Goal: Transaction & Acquisition: Book appointment/travel/reservation

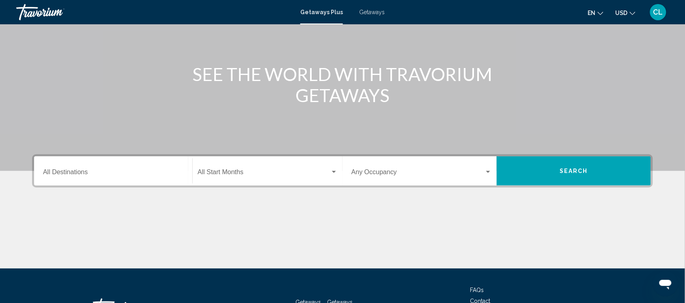
scroll to position [35, 0]
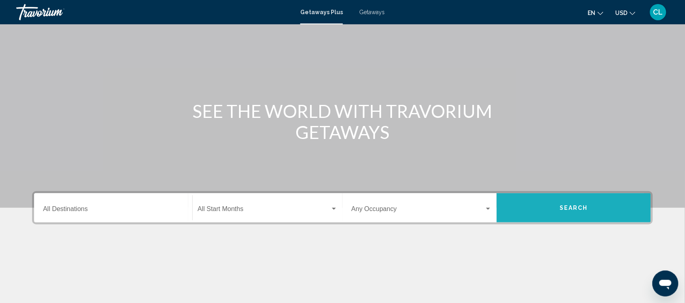
click at [545, 211] on button "Search" at bounding box center [573, 207] width 154 height 29
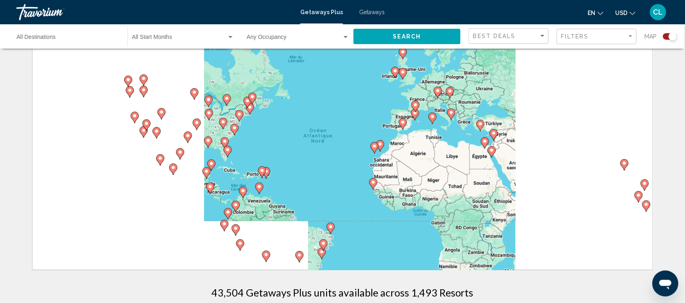
scroll to position [51, 0]
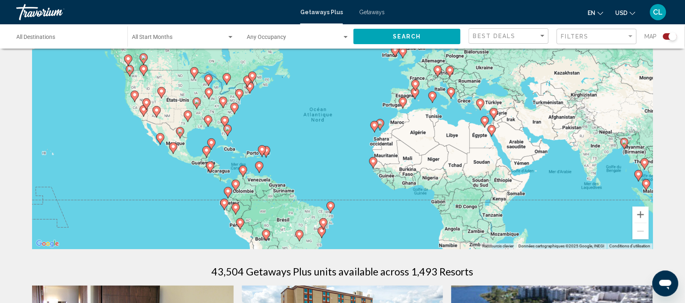
click at [244, 176] on icon "Main content" at bounding box center [243, 171] width 8 height 11
type input "**********"
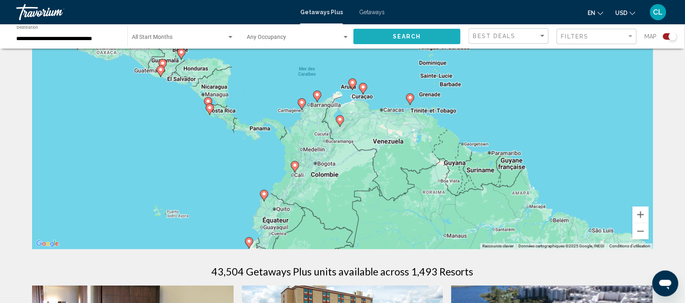
click at [380, 33] on button "Search" at bounding box center [406, 36] width 107 height 15
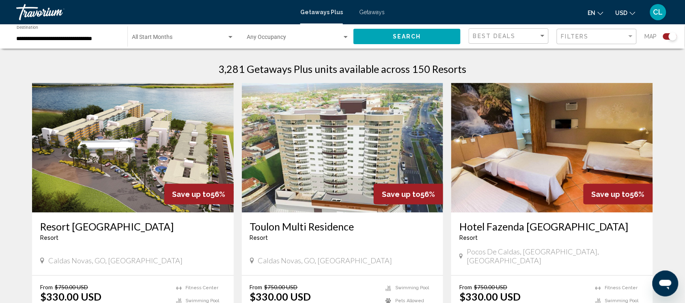
scroll to position [304, 0]
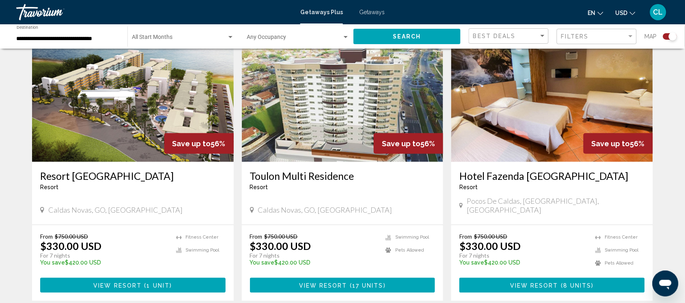
click at [621, 11] on span "USD" at bounding box center [621, 13] width 12 height 6
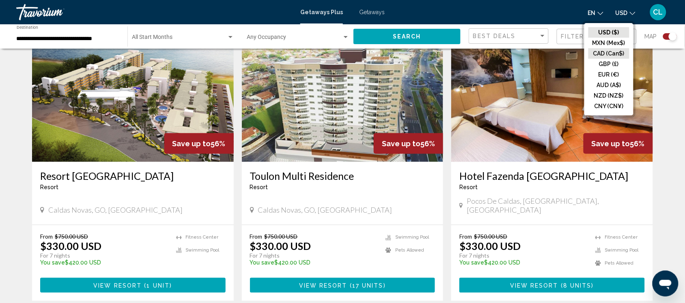
click at [601, 53] on button "CAD (Can$)" at bounding box center [608, 53] width 41 height 11
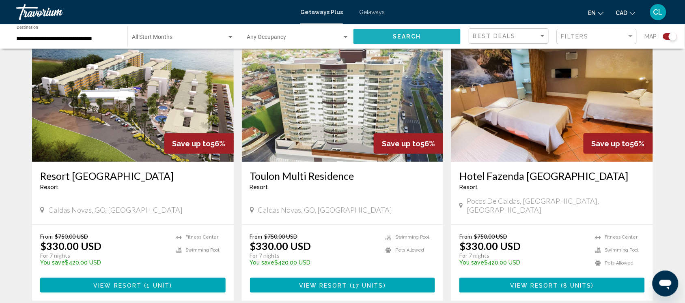
click at [410, 34] on span "Search" at bounding box center [407, 37] width 28 height 6
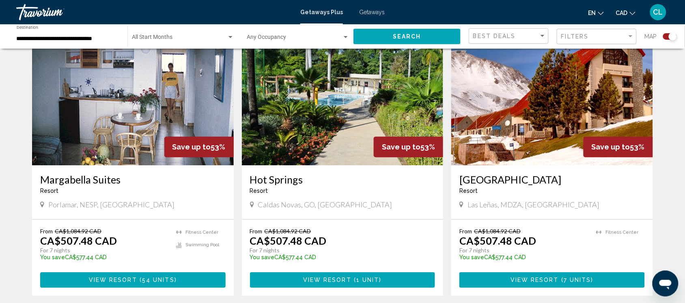
scroll to position [609, 0]
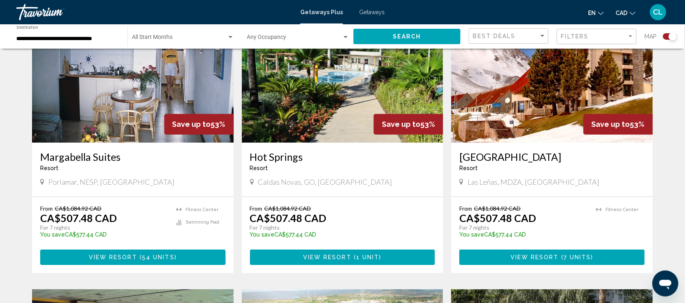
click at [337, 255] on span "View Resort" at bounding box center [327, 258] width 48 height 6
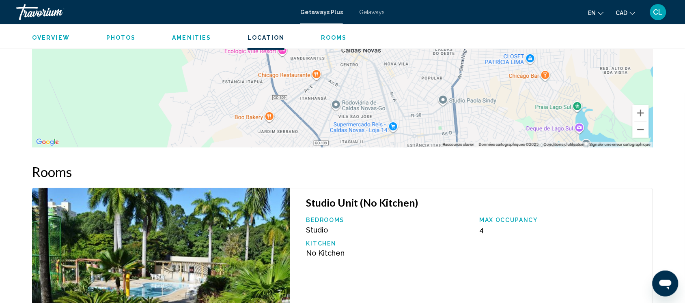
scroll to position [898, 0]
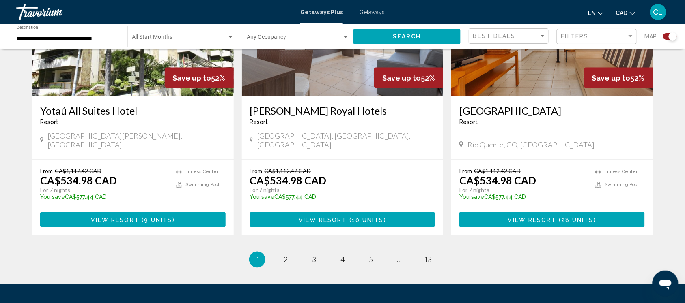
scroll to position [1267, 0]
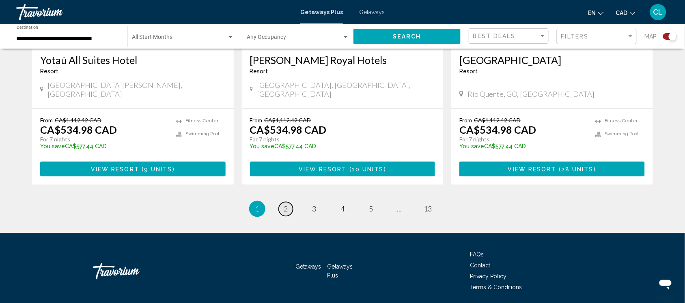
click at [286, 205] on span "2" at bounding box center [285, 209] width 4 height 9
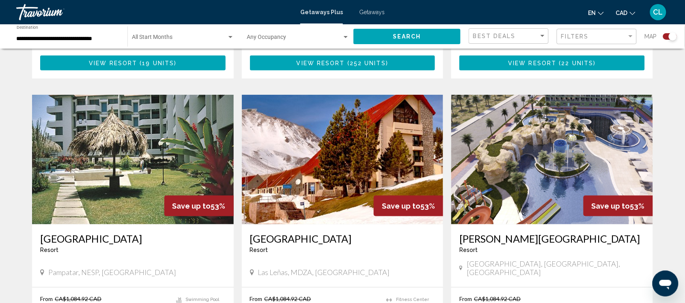
scroll to position [1116, 0]
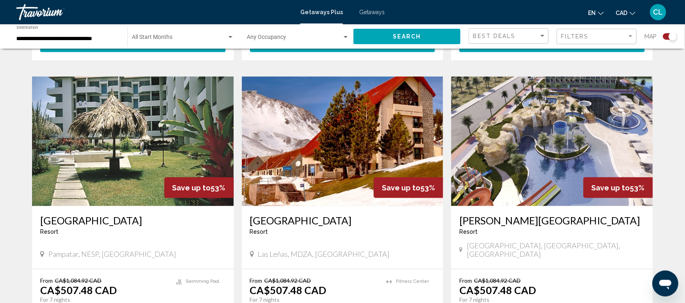
click at [120, 105] on img "Main content" at bounding box center [133, 142] width 202 height 130
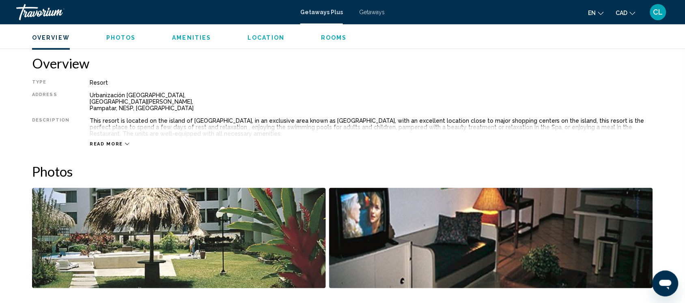
scroll to position [304, 0]
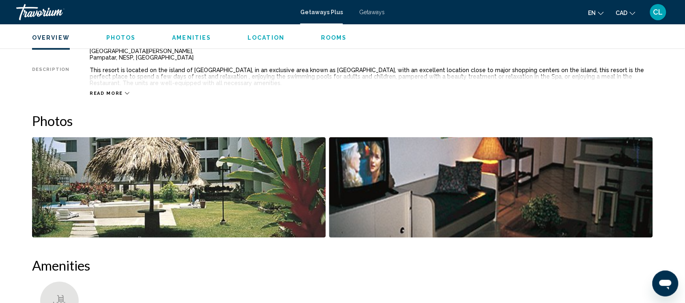
click at [119, 92] on div "Read more" at bounding box center [110, 93] width 40 height 5
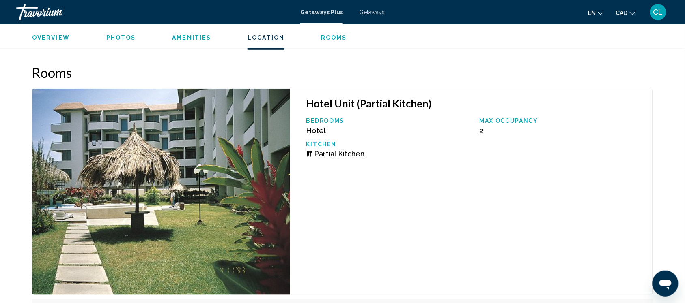
scroll to position [1065, 0]
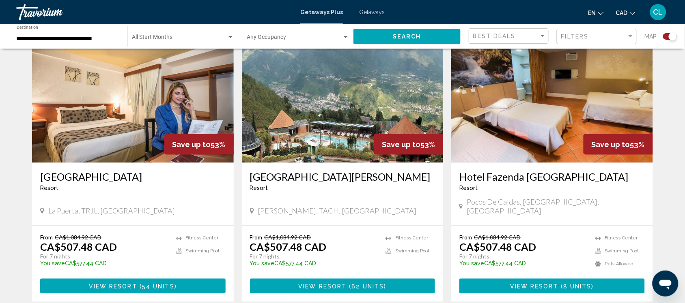
scroll to position [304, 0]
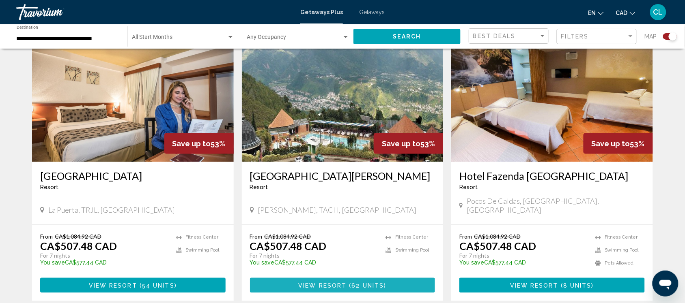
click at [351, 282] on span "View Resort ( 62 units )" at bounding box center [342, 285] width 88 height 6
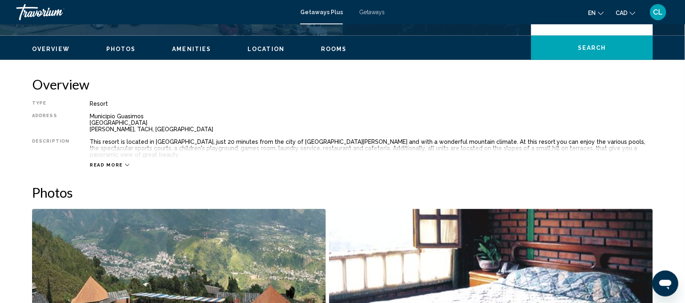
scroll to position [253, 0]
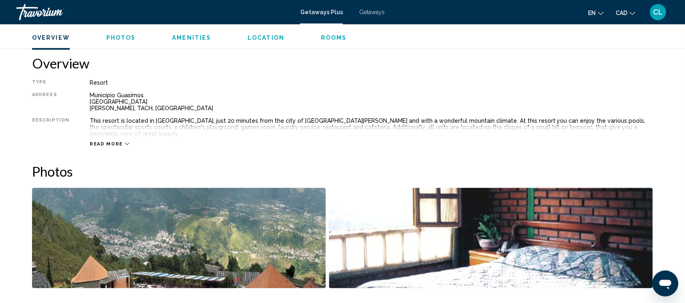
click at [125, 142] on icon "Main content" at bounding box center [127, 144] width 4 height 4
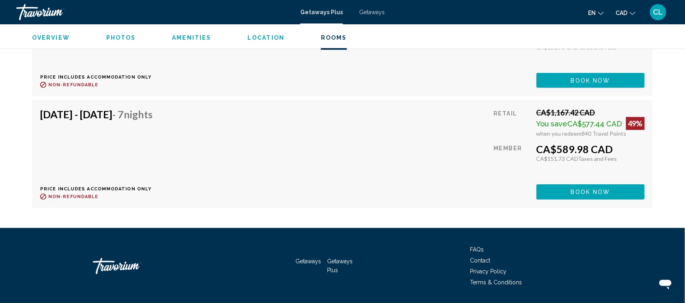
scroll to position [6506, 0]
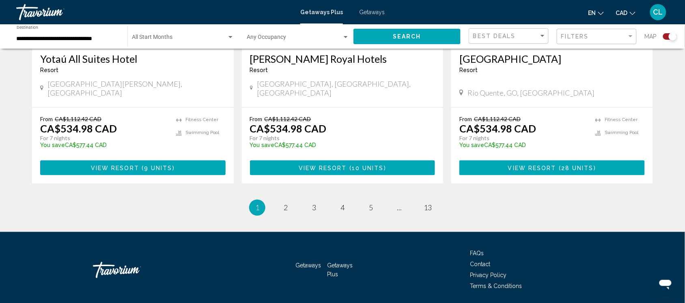
scroll to position [1270, 0]
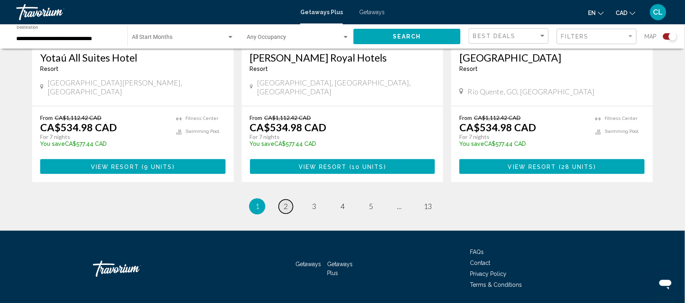
click at [283, 200] on link "page 2" at bounding box center [286, 207] width 14 height 14
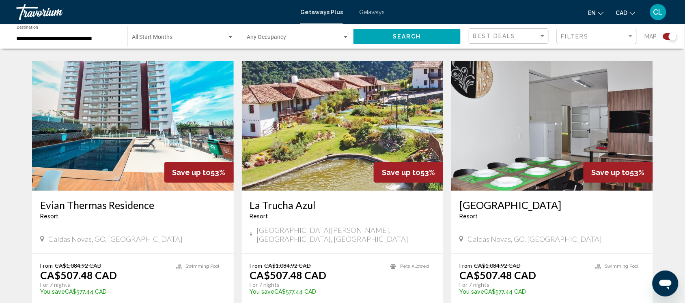
scroll to position [862, 0]
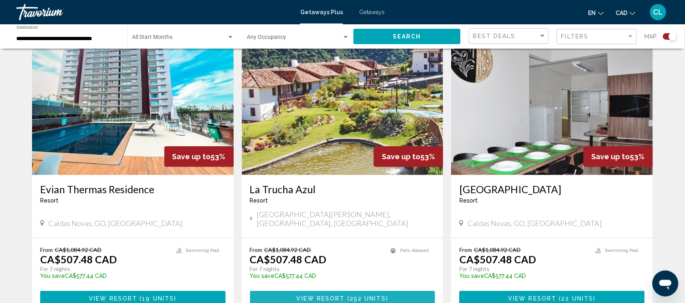
click at [352, 296] on span "252 units" at bounding box center [368, 299] width 36 height 6
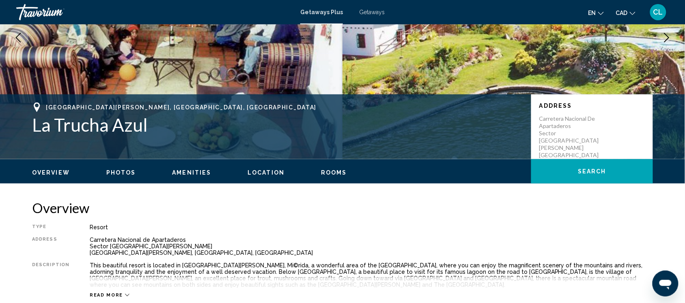
scroll to position [152, 0]
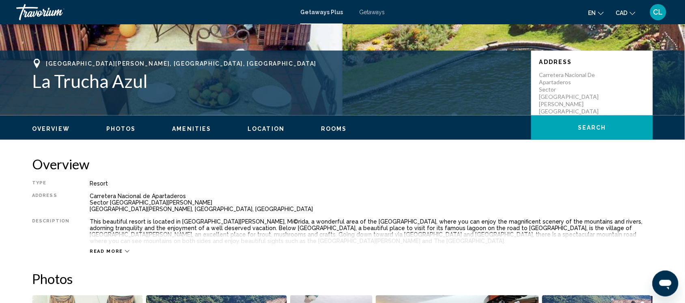
click at [125, 249] on icon "Main content" at bounding box center [127, 251] width 4 height 4
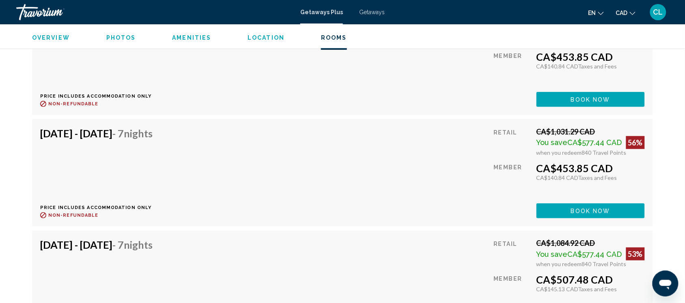
scroll to position [3751, 0]
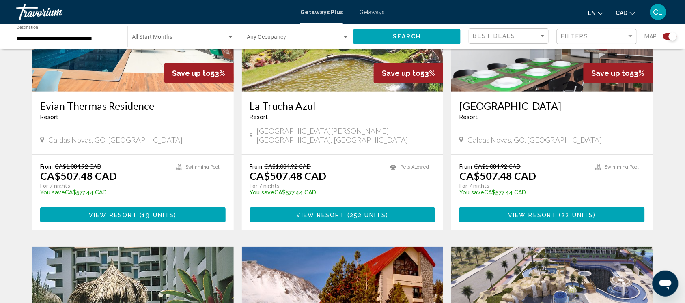
scroll to position [1014, 0]
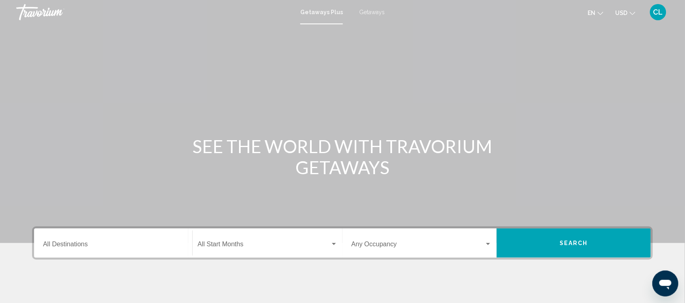
click at [567, 241] on span "Search" at bounding box center [573, 243] width 28 height 6
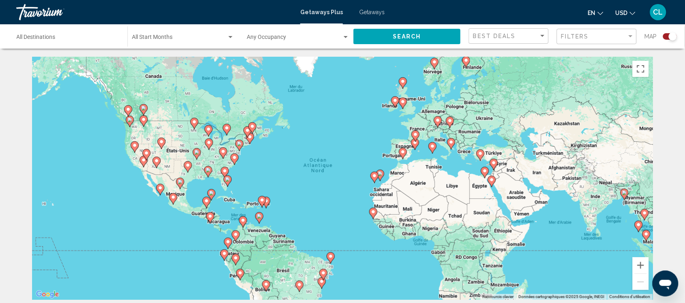
click at [158, 162] on image "Main content" at bounding box center [156, 161] width 5 height 5
type input "**********"
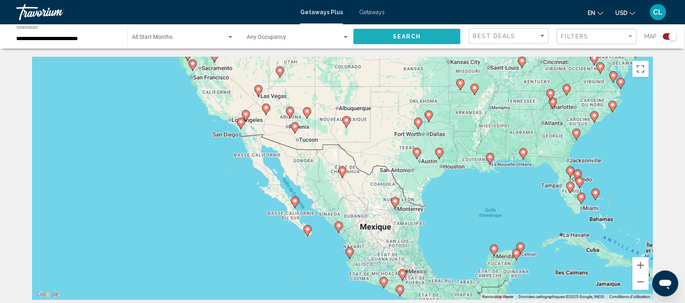
click at [394, 34] on span "Search" at bounding box center [407, 37] width 28 height 6
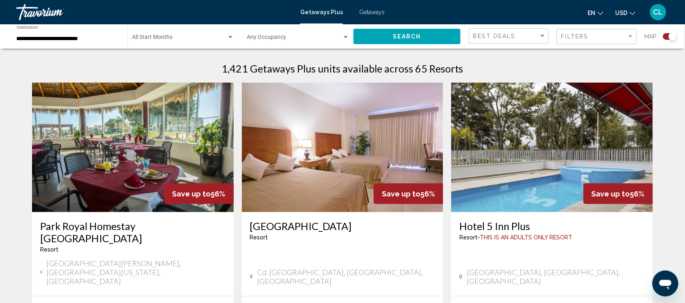
scroll to position [253, 0]
click at [621, 8] on button "USD USD ($) MXN (Mex$) CAD (Can$) GBP (£) EUR (€) AUD (A$) NZD (NZ$) CNY (CN¥)" at bounding box center [625, 13] width 20 height 12
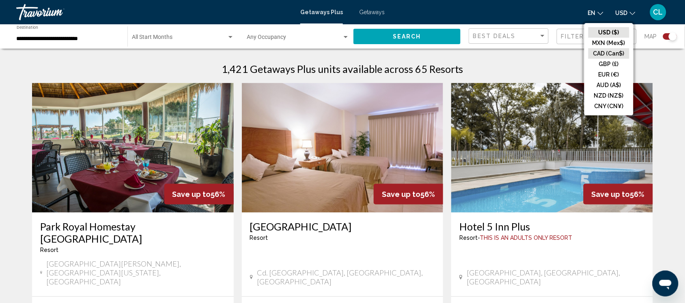
click at [596, 49] on button "CAD (Can$)" at bounding box center [608, 53] width 41 height 11
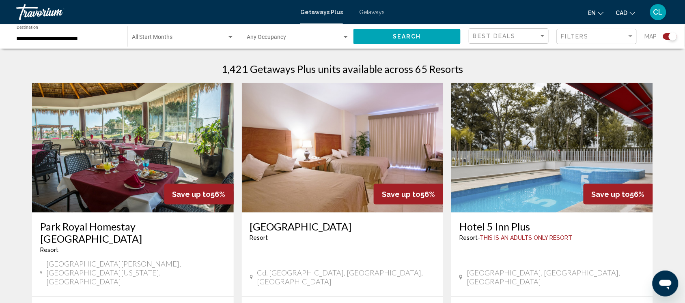
click at [414, 34] on span "Search" at bounding box center [407, 37] width 28 height 6
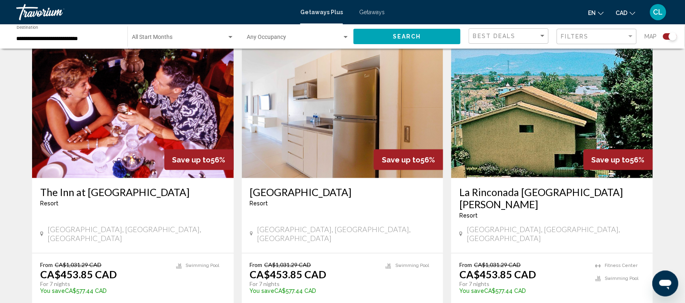
scroll to position [305, 0]
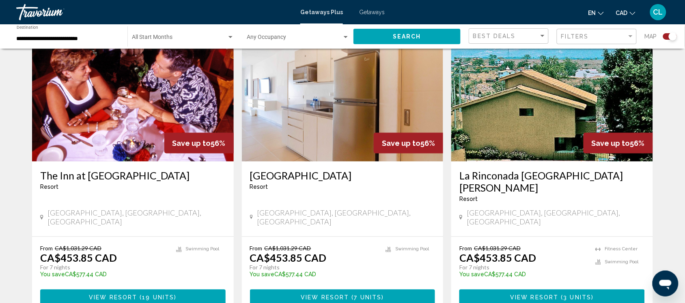
click at [556, 294] on span "View Resort" at bounding box center [534, 297] width 48 height 6
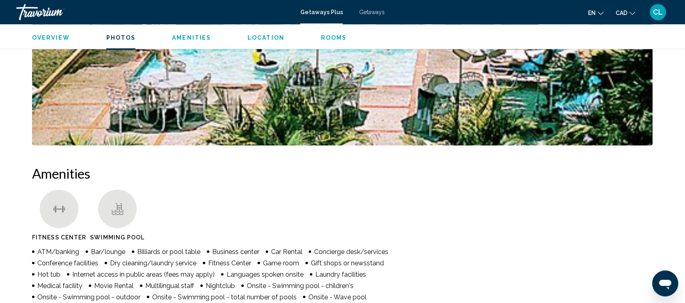
scroll to position [507, 0]
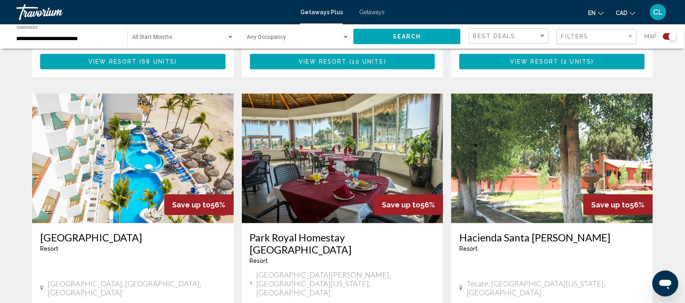
scroll to position [862, 0]
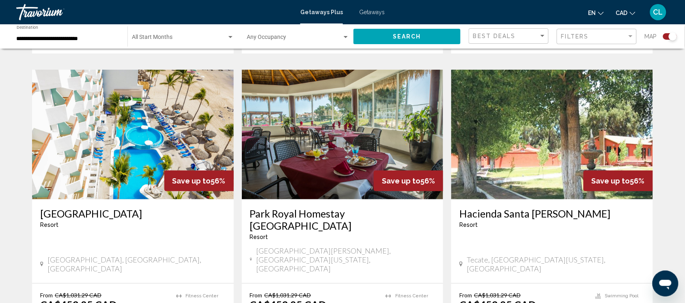
click at [135, 94] on img "Main content" at bounding box center [133, 135] width 202 height 130
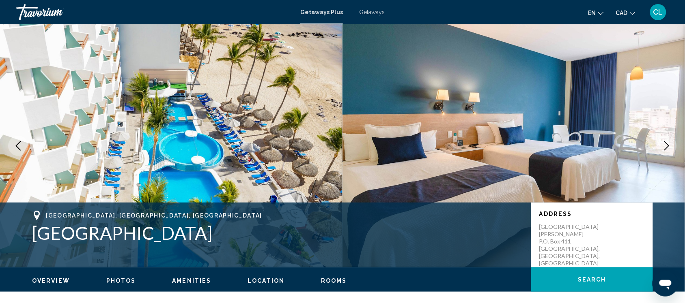
click at [666, 144] on icon "Next image" at bounding box center [666, 146] width 10 height 10
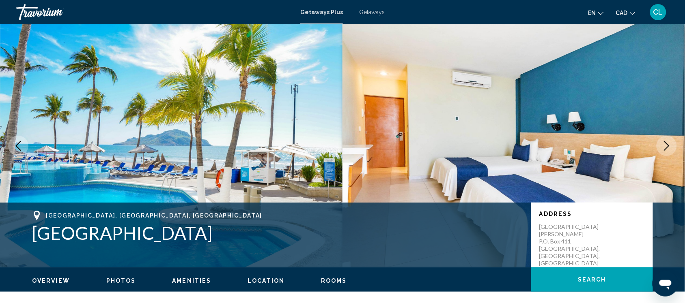
click at [666, 142] on icon "Next image" at bounding box center [666, 146] width 5 height 10
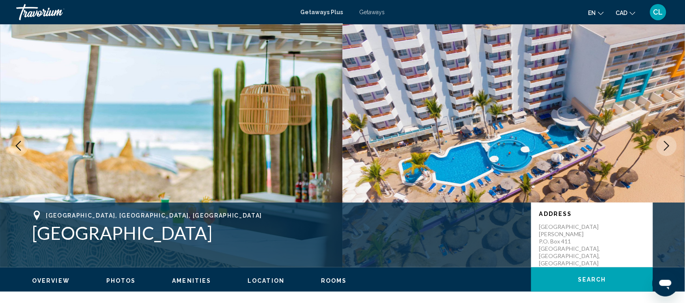
click at [666, 143] on icon "Next image" at bounding box center [666, 146] width 5 height 10
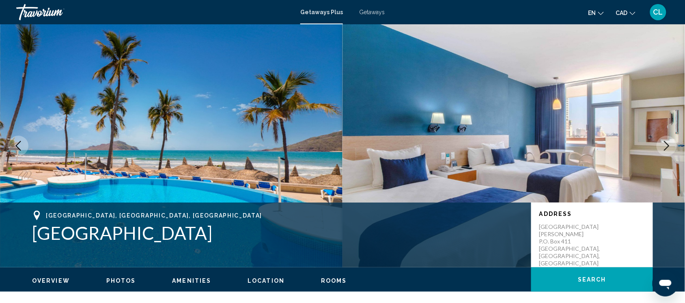
click at [666, 143] on icon "Next image" at bounding box center [666, 146] width 5 height 10
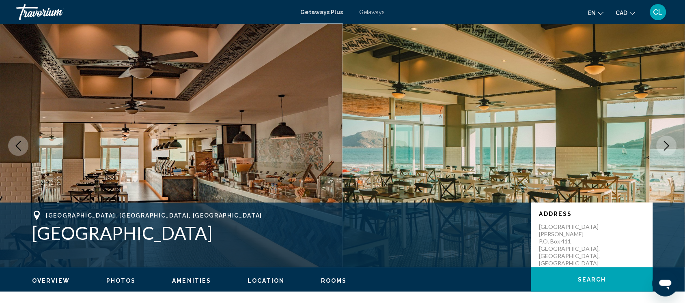
click at [666, 143] on icon "Next image" at bounding box center [666, 146] width 5 height 10
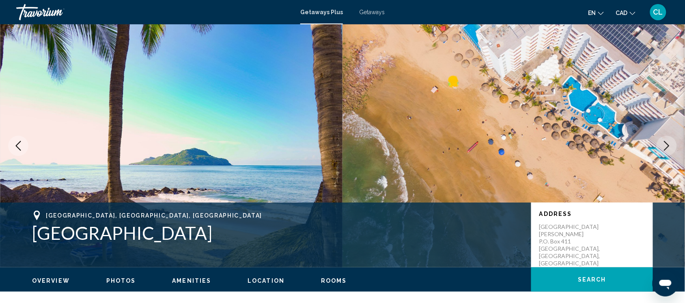
click at [666, 143] on icon "Next image" at bounding box center [666, 146] width 5 height 10
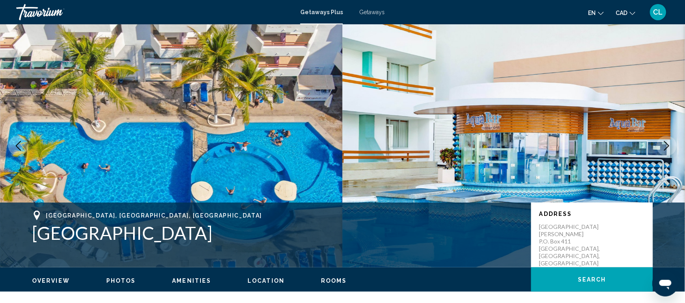
click at [666, 143] on icon "Next image" at bounding box center [666, 146] width 5 height 10
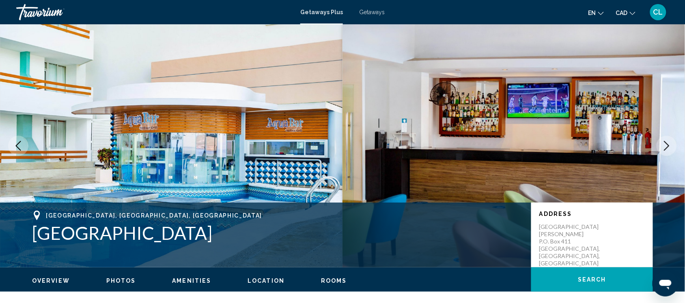
click at [666, 143] on icon "Next image" at bounding box center [666, 146] width 5 height 10
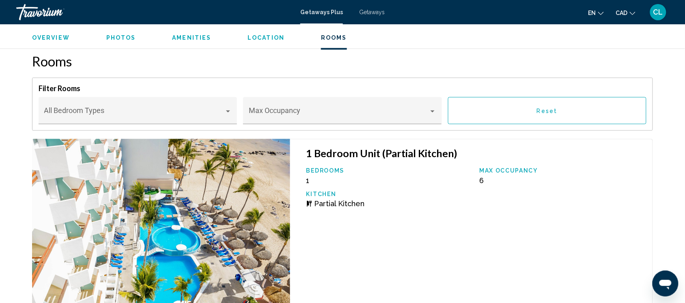
scroll to position [1318, 0]
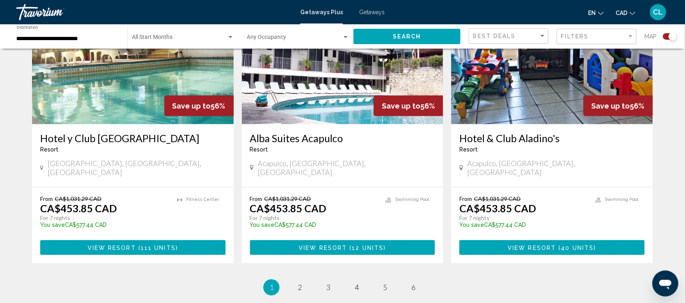
scroll to position [1267, 0]
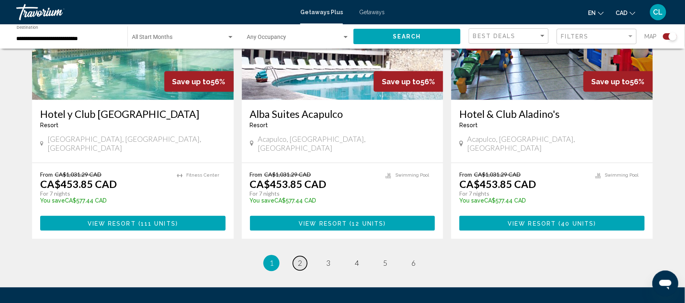
click at [300, 259] on span "2" at bounding box center [300, 263] width 4 height 9
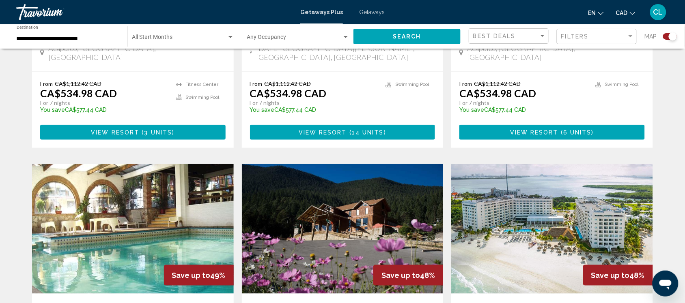
scroll to position [1115, 0]
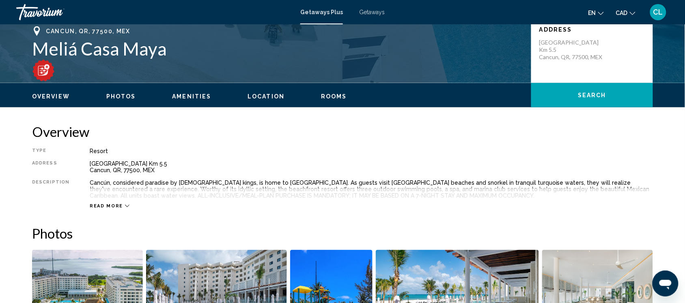
scroll to position [203, 0]
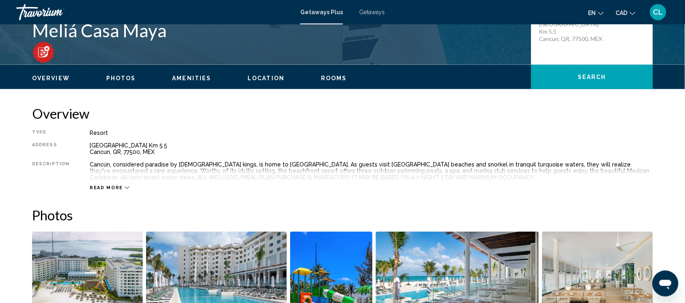
click at [125, 189] on icon "Main content" at bounding box center [127, 188] width 4 height 4
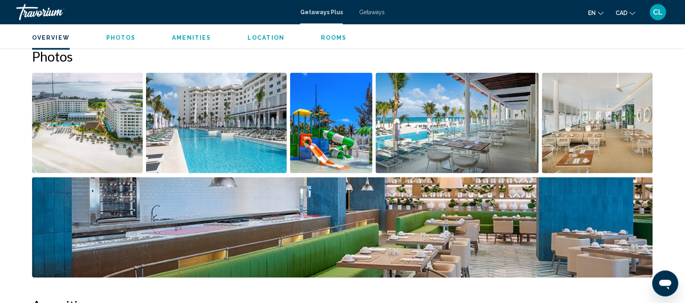
scroll to position [304, 0]
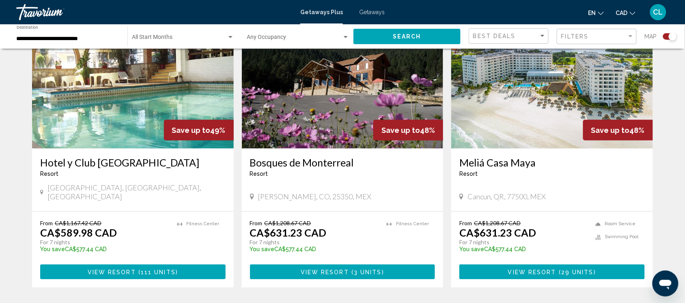
scroll to position [1217, 0]
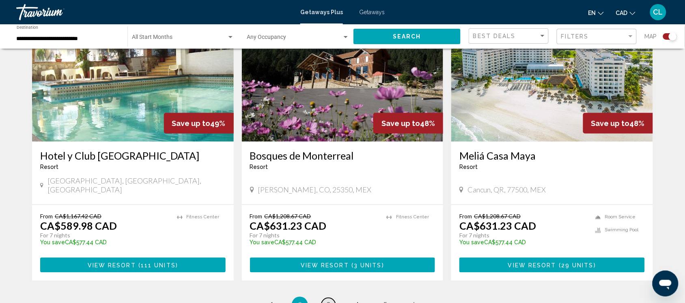
click at [326, 301] on span "3" at bounding box center [328, 305] width 4 height 9
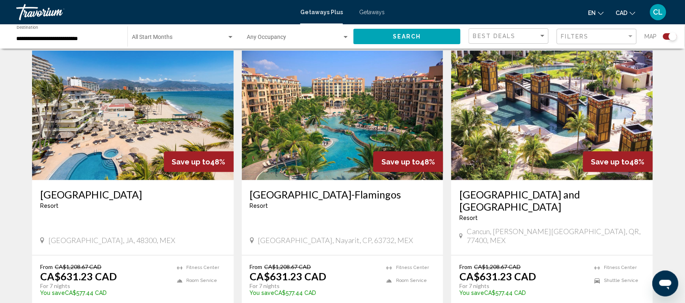
scroll to position [1166, 0]
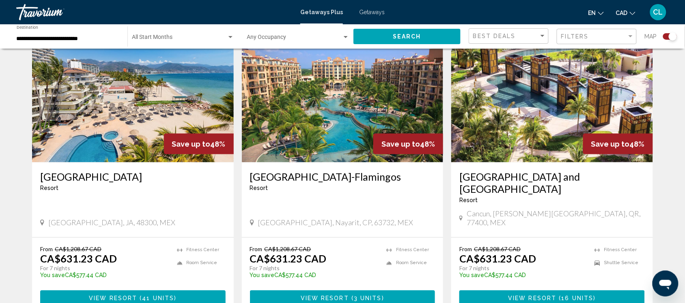
click at [344, 291] on button "View Resort ( 3 units )" at bounding box center [342, 298] width 185 height 15
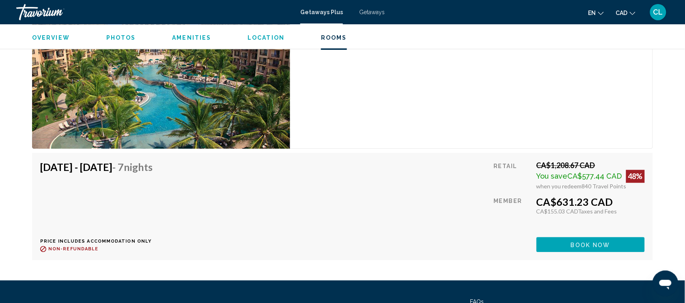
scroll to position [1420, 0]
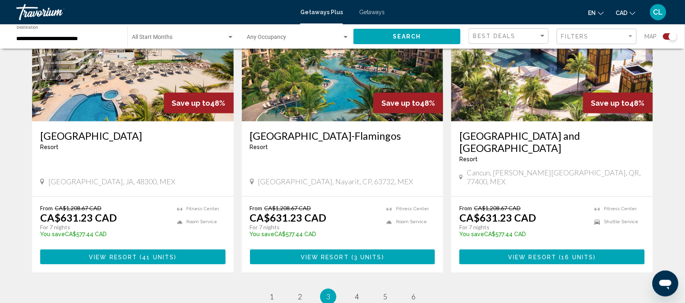
scroll to position [1217, 0]
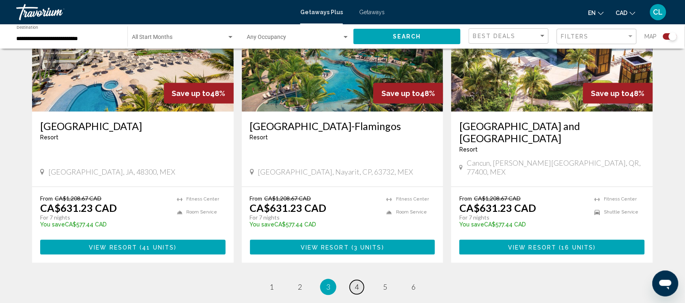
click at [357, 283] on span "4" at bounding box center [356, 287] width 4 height 9
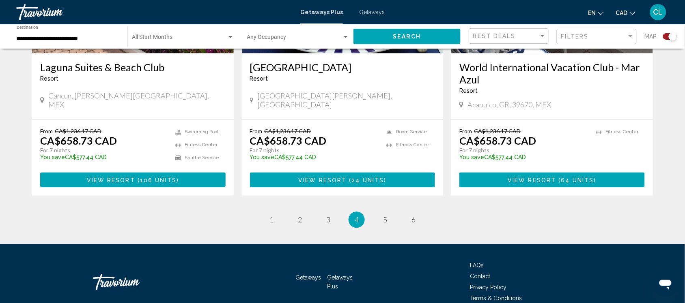
scroll to position [1306, 0]
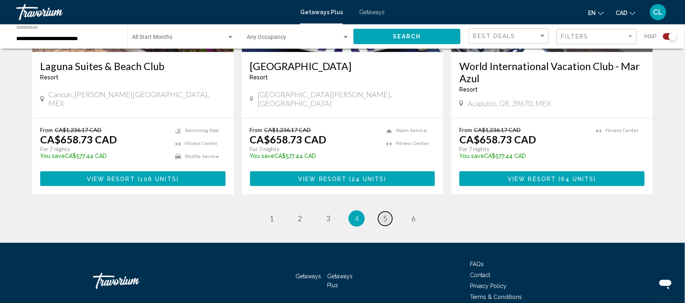
click at [386, 215] on span "5" at bounding box center [385, 219] width 4 height 9
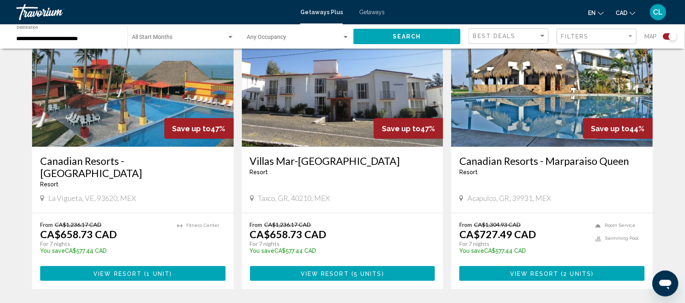
scroll to position [1217, 0]
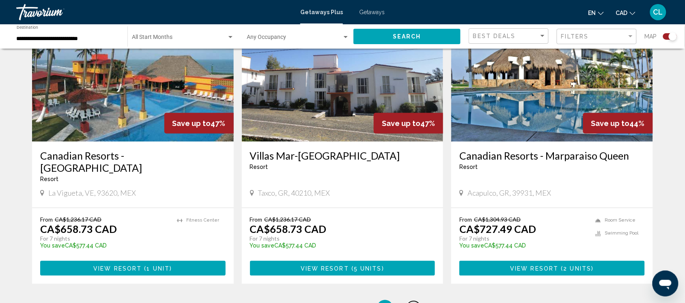
click at [410, 302] on link "page 6" at bounding box center [413, 309] width 14 height 14
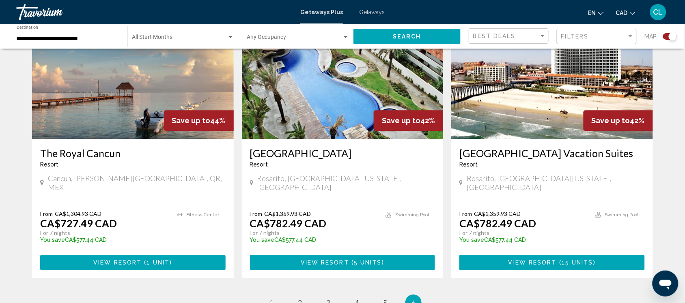
scroll to position [659, 0]
